Goal: Check status: Check status

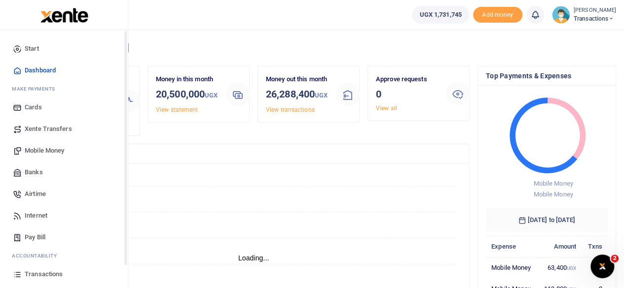
scroll to position [63, 0]
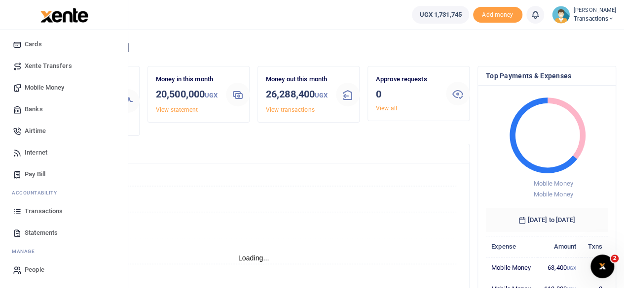
click at [44, 210] on span "Transactions" at bounding box center [44, 212] width 38 height 10
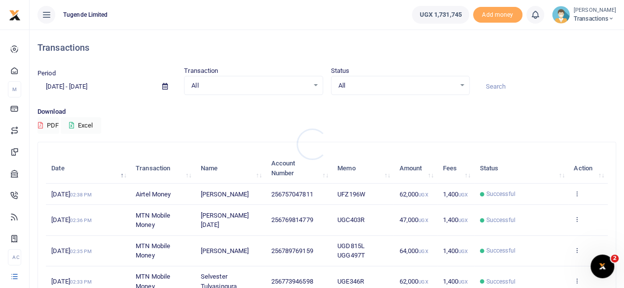
click at [165, 88] on div at bounding box center [312, 144] width 624 height 288
click at [165, 88] on icon at bounding box center [164, 86] width 5 height 6
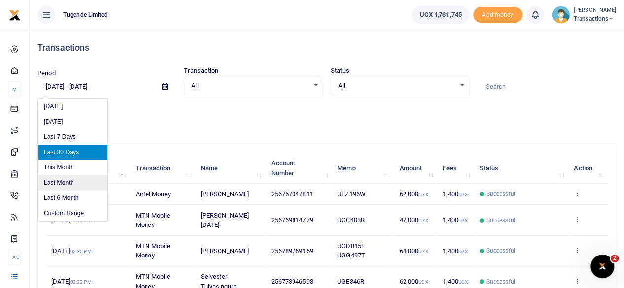
click at [66, 184] on li "Last Month" at bounding box center [72, 183] width 69 height 15
type input "09/01/2025 - 09/30/2025"
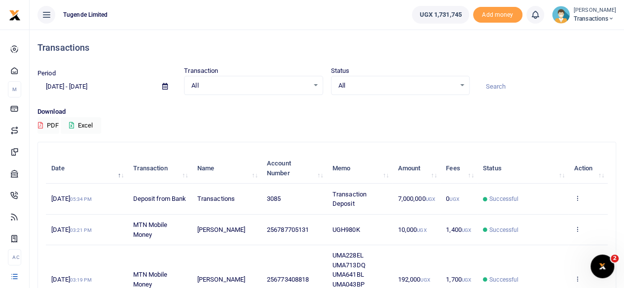
click at [508, 89] on input at bounding box center [546, 86] width 139 height 17
paste input "UGB577S"
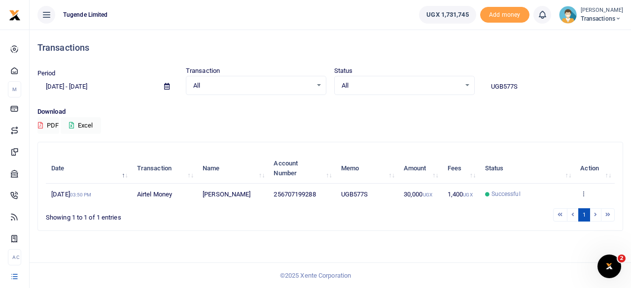
click at [528, 87] on input "UGB577S" at bounding box center [553, 86] width 141 height 17
paste input "MA595BV"
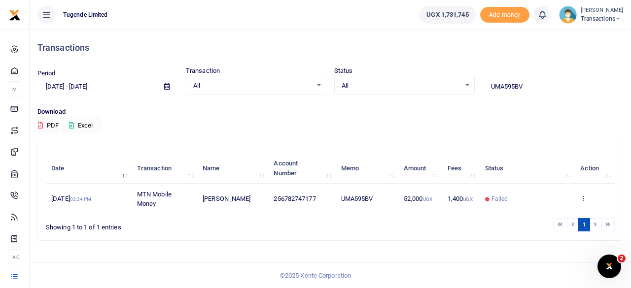
click at [534, 84] on input "UMA595BV" at bounding box center [553, 86] width 141 height 17
paste input "GA231G"
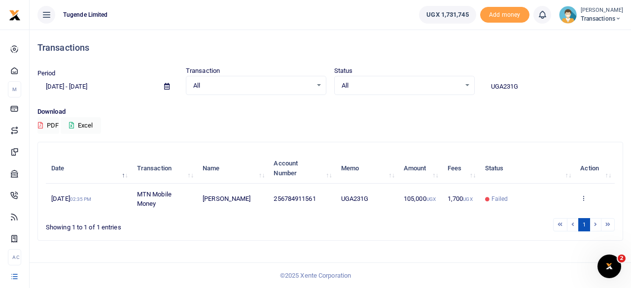
type input "UGA231G"
